Goal: Navigation & Orientation: Find specific page/section

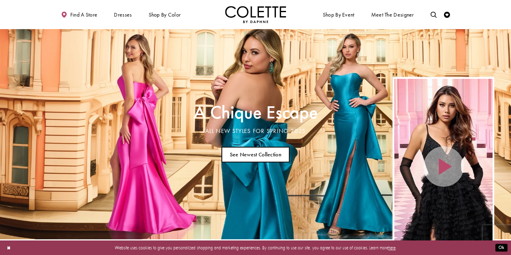
click at [273, 151] on link "See Newest Collection" at bounding box center [255, 155] width 68 height 16
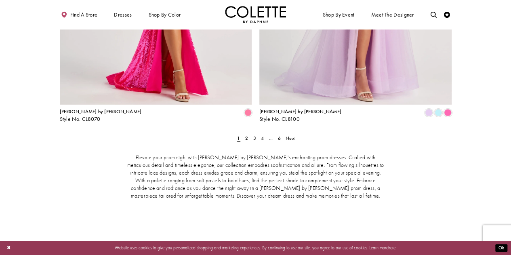
scroll to position [1264, 0]
click at [246, 135] on span "2" at bounding box center [246, 138] width 3 height 6
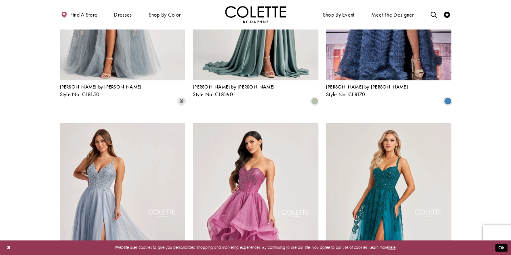
scroll to position [520, 0]
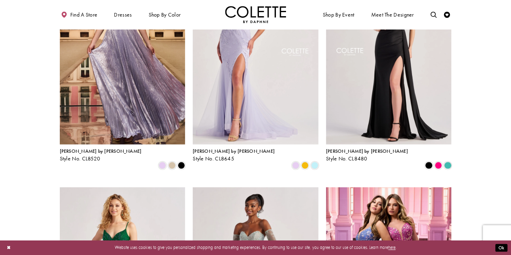
scroll to position [451, 0]
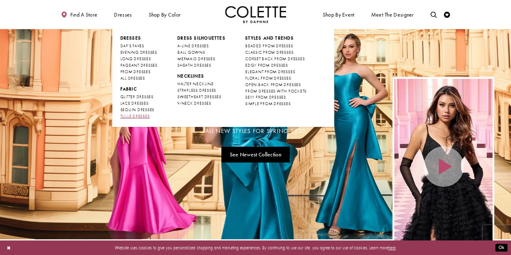
click at [139, 116] on span "TULLE DRESSES" at bounding box center [134, 116] width 29 height 5
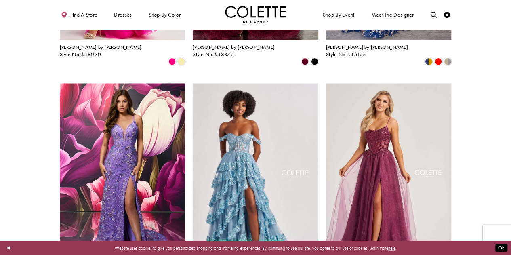
scroll to position [651, 0]
